Goal: Transaction & Acquisition: Purchase product/service

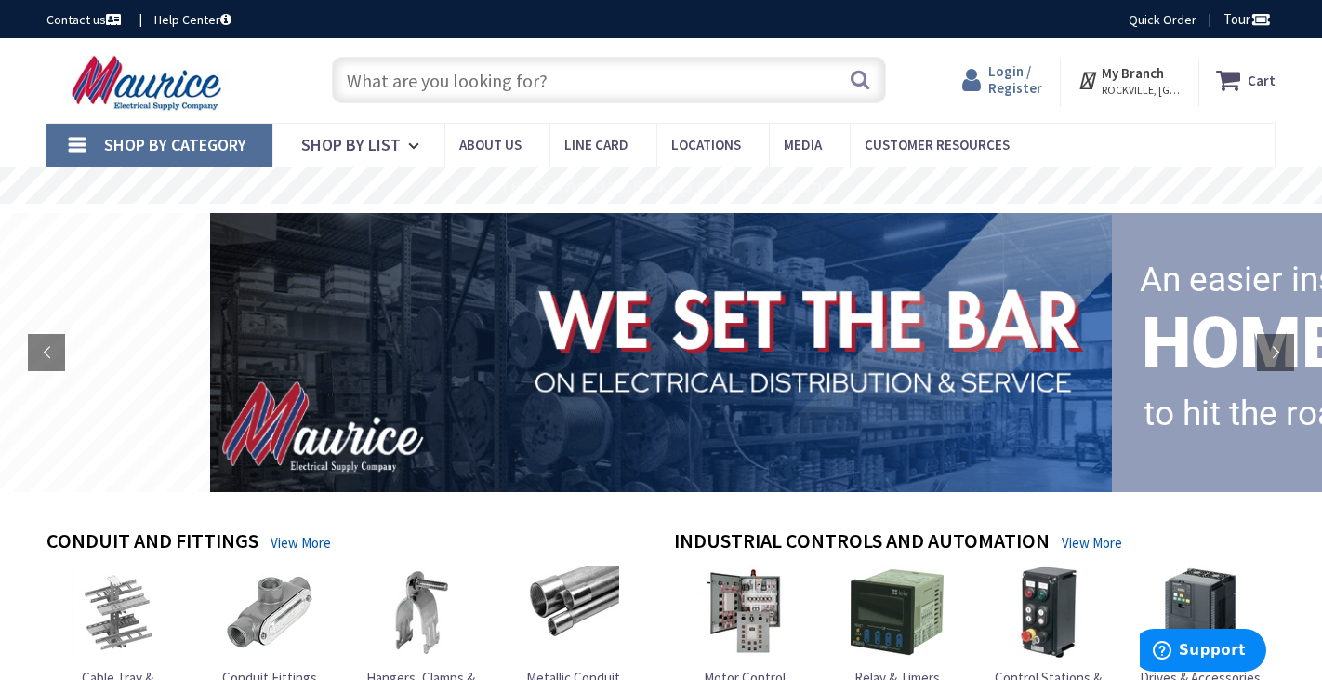
click at [1024, 80] on span "Login / Register" at bounding box center [1015, 79] width 54 height 34
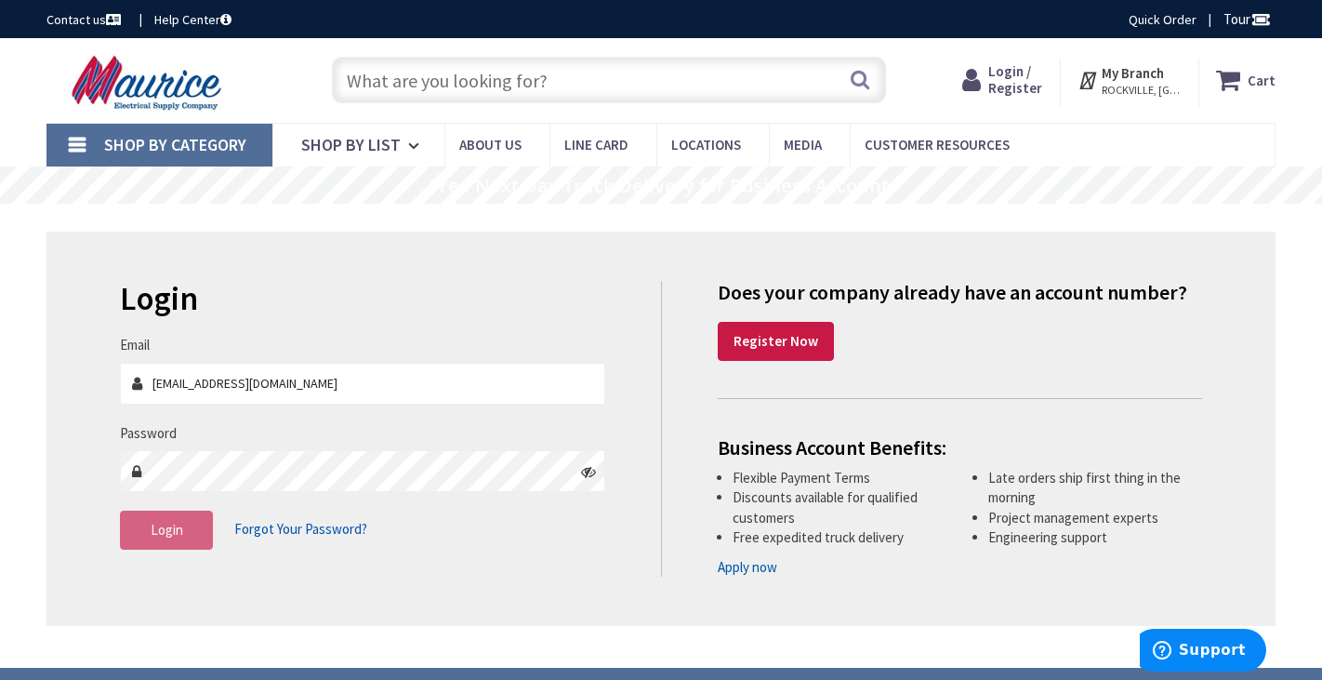
type input "[EMAIL_ADDRESS][DOMAIN_NAME]"
click at [183, 520] on button "Login" at bounding box center [166, 530] width 93 height 39
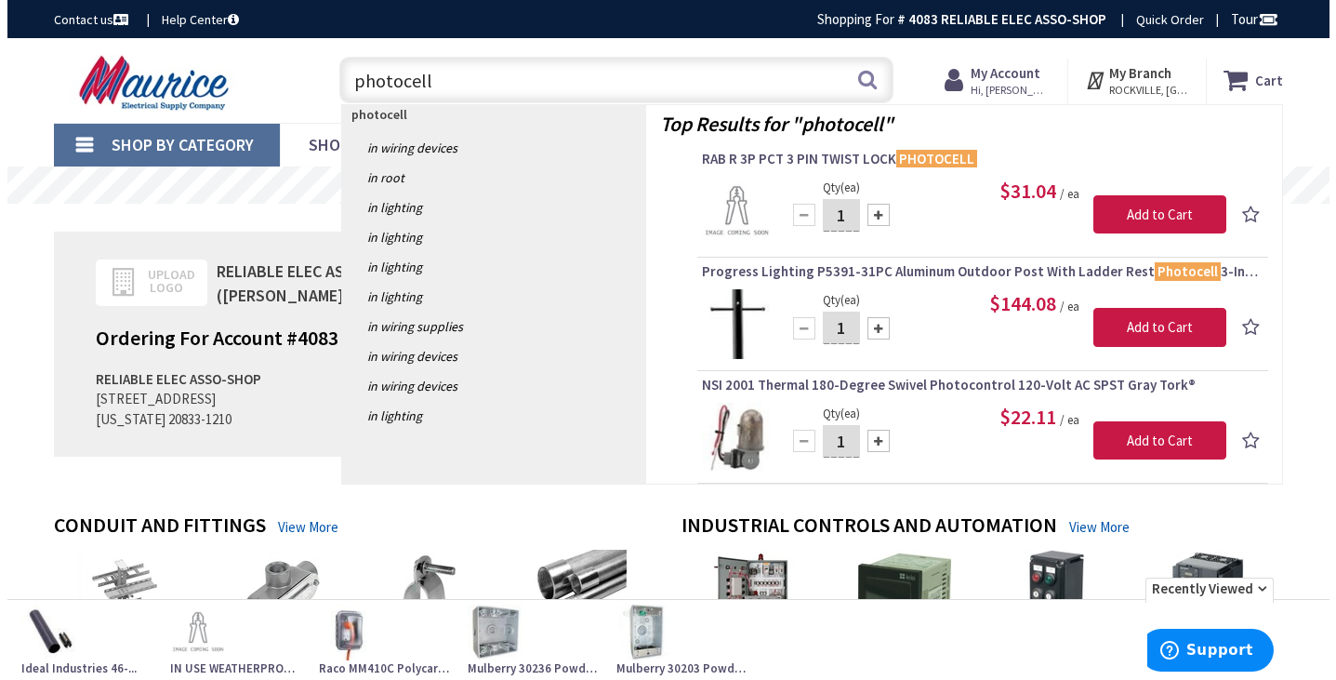
scroll to position [4, 0]
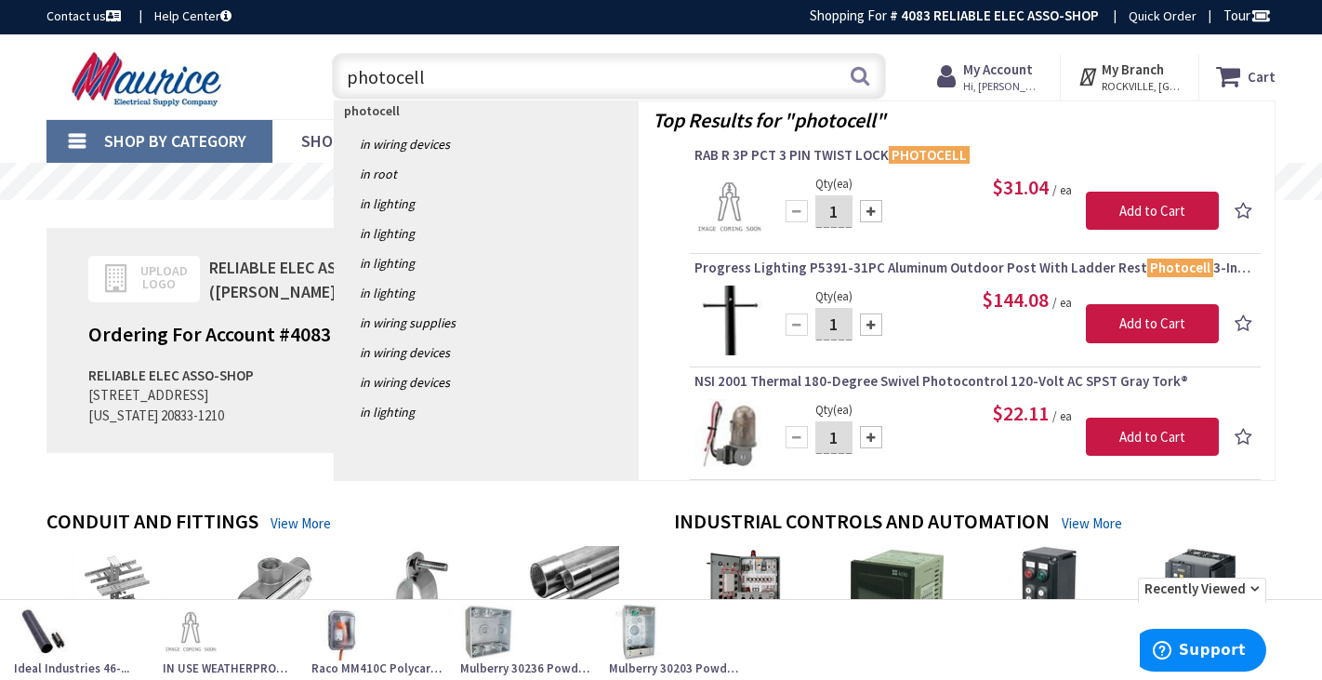
type input "photocell"
click at [875, 434] on div at bounding box center [871, 437] width 22 height 22
type input "2"
click at [1140, 434] on input "Add to Cart" at bounding box center [1152, 437] width 133 height 39
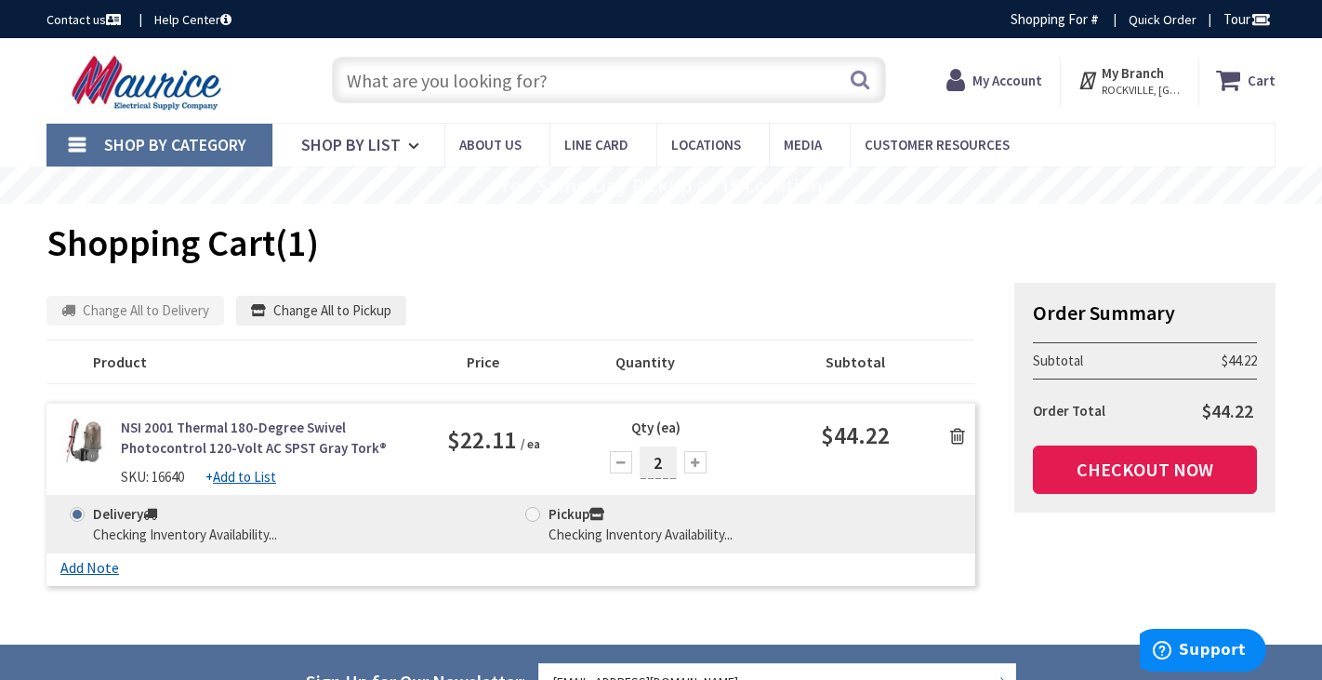
click at [1125, 469] on link "Checkout Now" at bounding box center [1145, 469] width 224 height 48
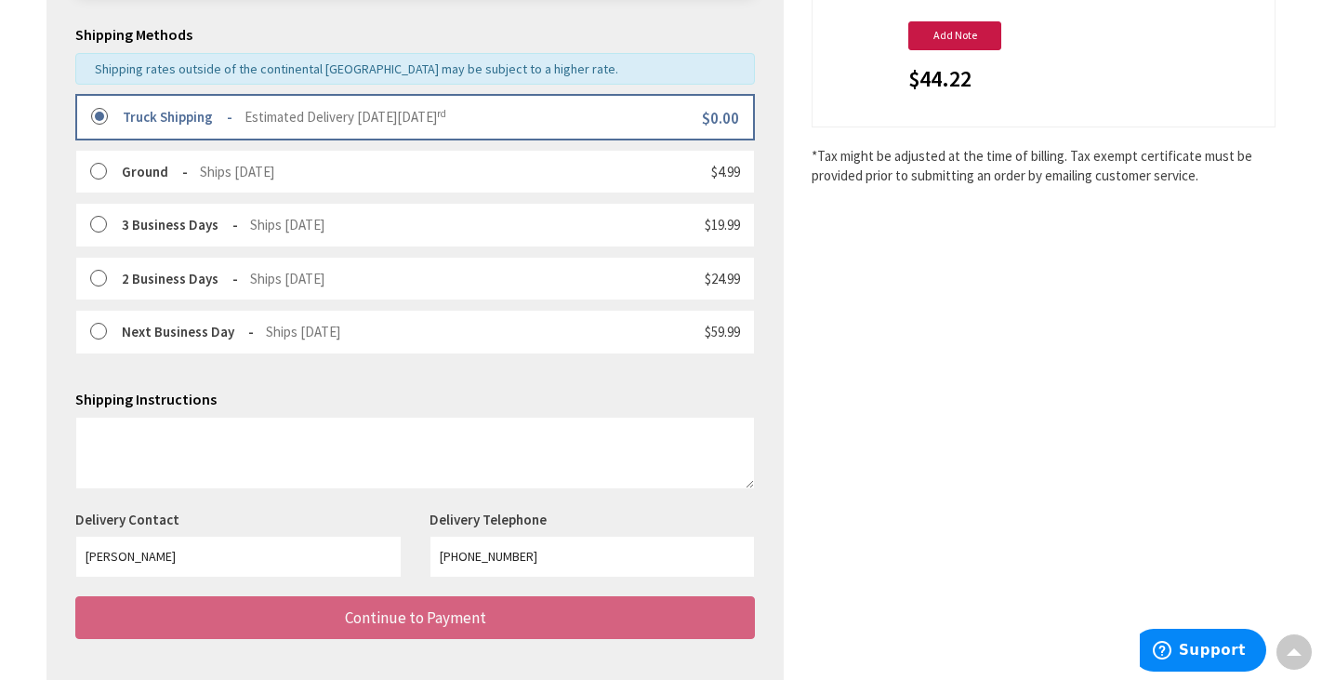
scroll to position [514, 0]
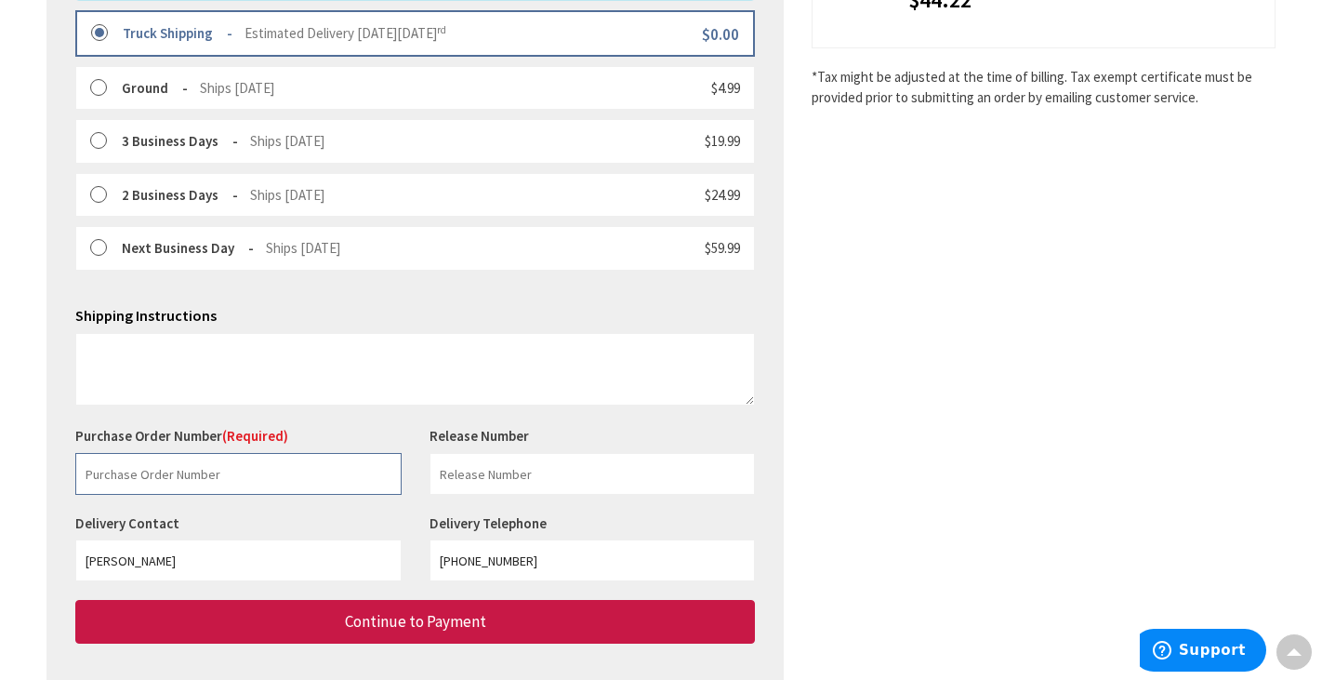
click at [109, 470] on input "text" at bounding box center [238, 474] width 326 height 42
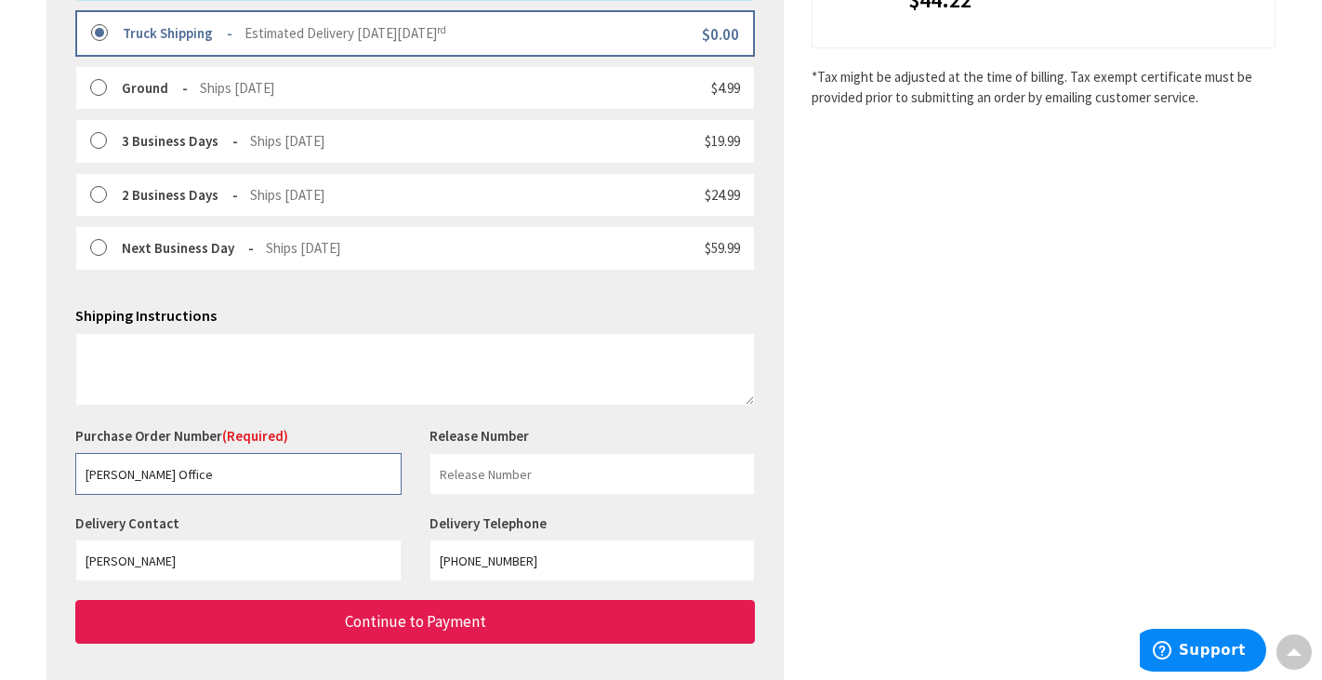
type input "O'Neill Office"
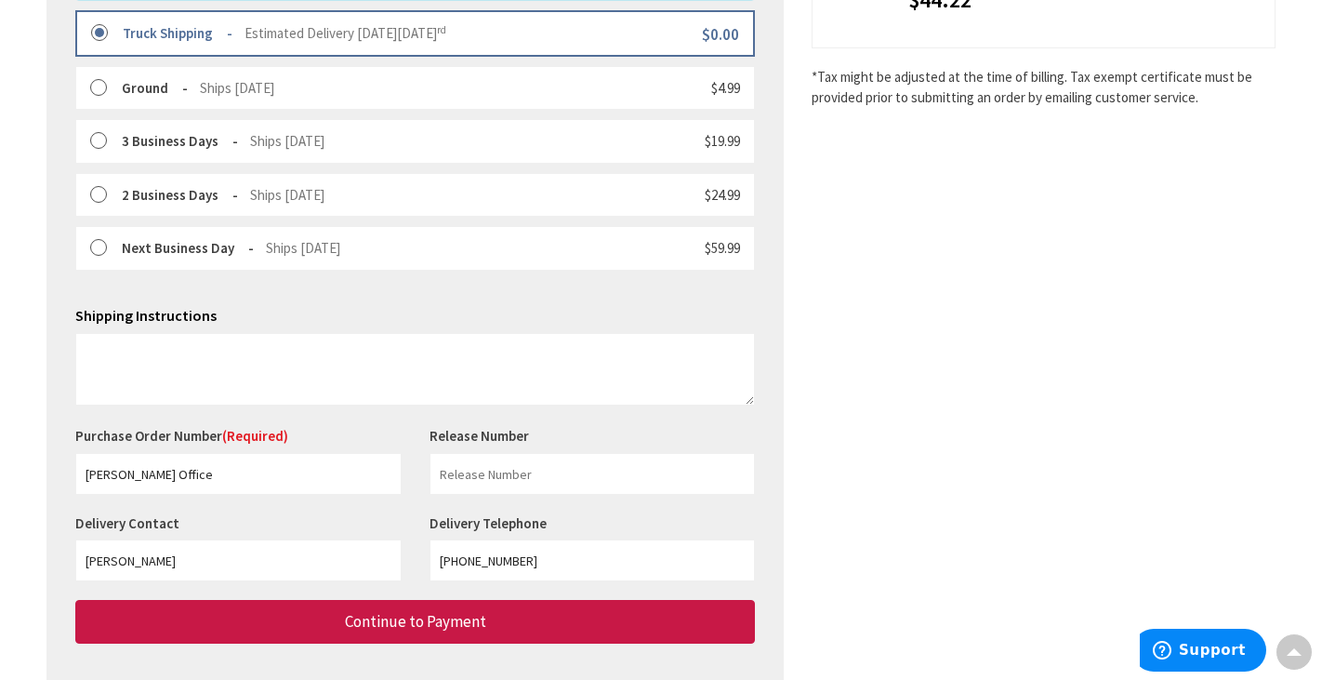
click at [250, 616] on button "Continue to Payment" at bounding box center [415, 622] width 680 height 44
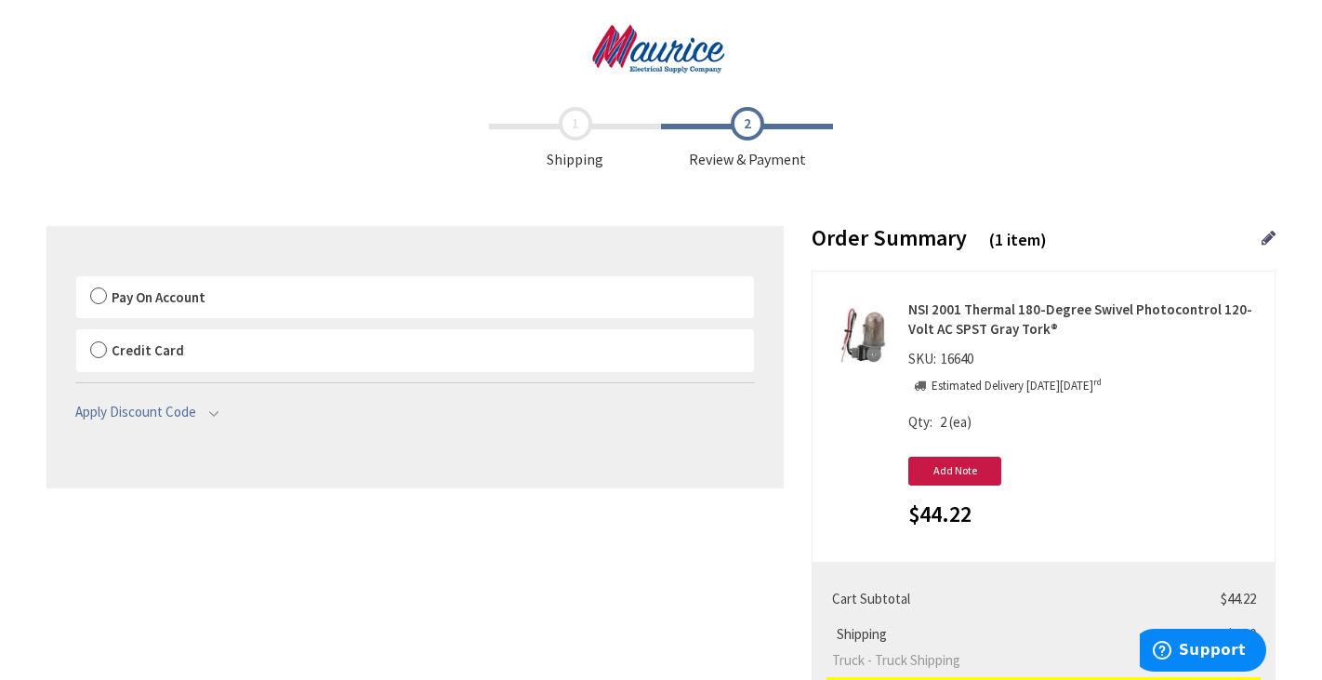
click at [93, 295] on label "Pay On Account" at bounding box center [415, 297] width 678 height 43
click at [76, 280] on input "Pay On Account" at bounding box center [76, 280] width 0 height 0
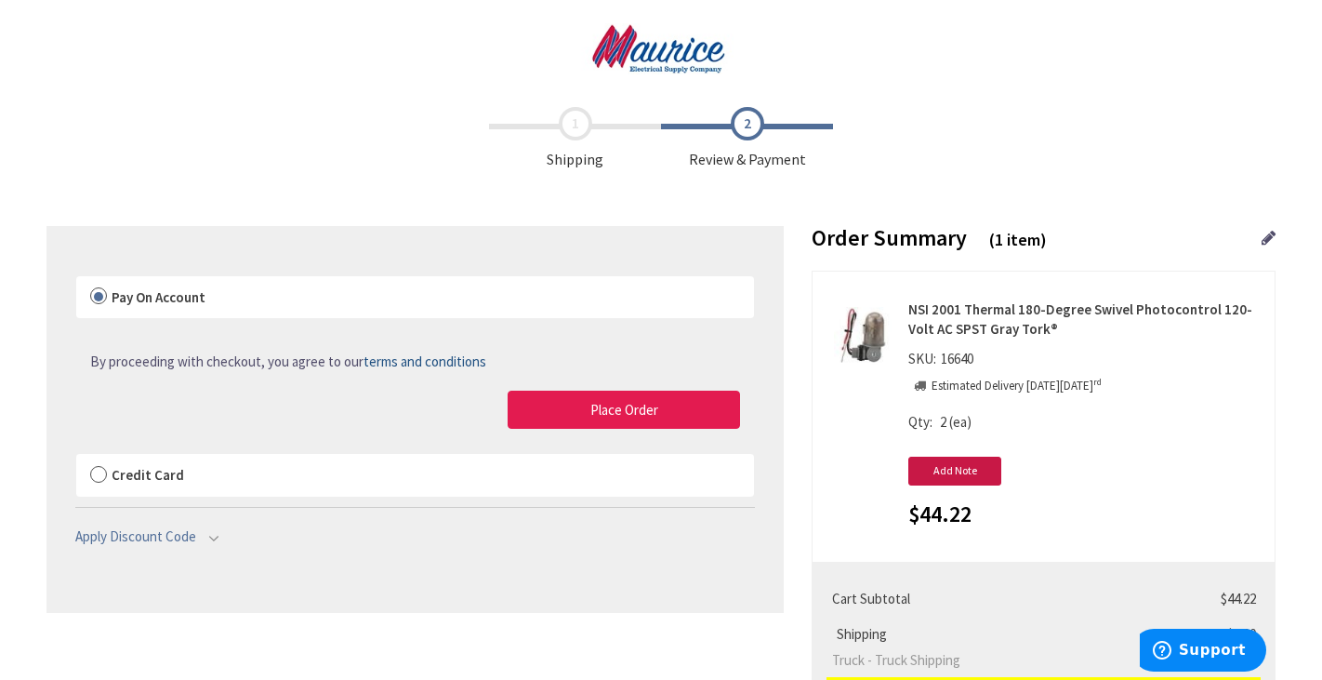
click at [568, 407] on button "Place Order" at bounding box center [624, 410] width 232 height 39
